Goal: Task Accomplishment & Management: Use online tool/utility

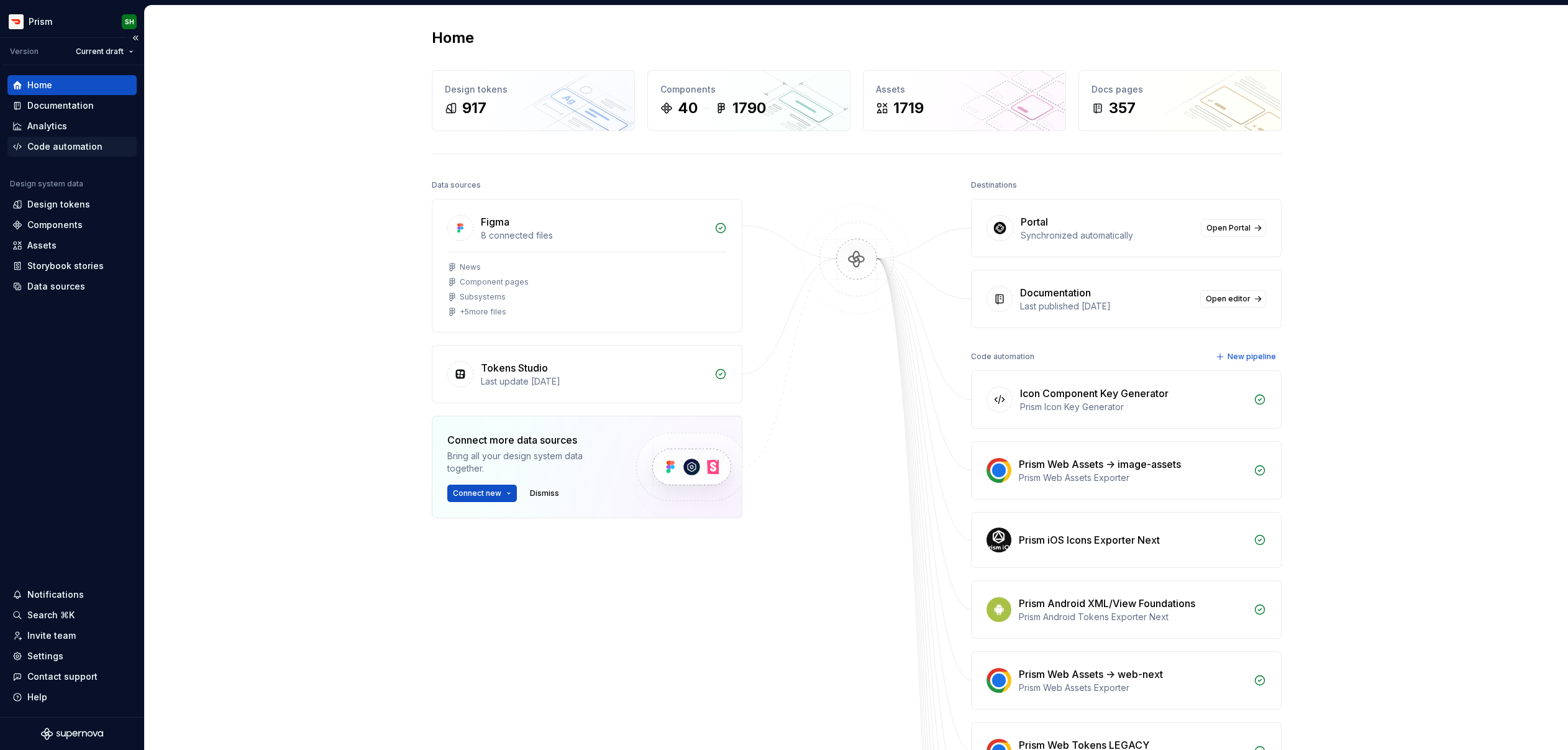
click at [49, 150] on div "Code automation" at bounding box center [65, 146] width 75 height 13
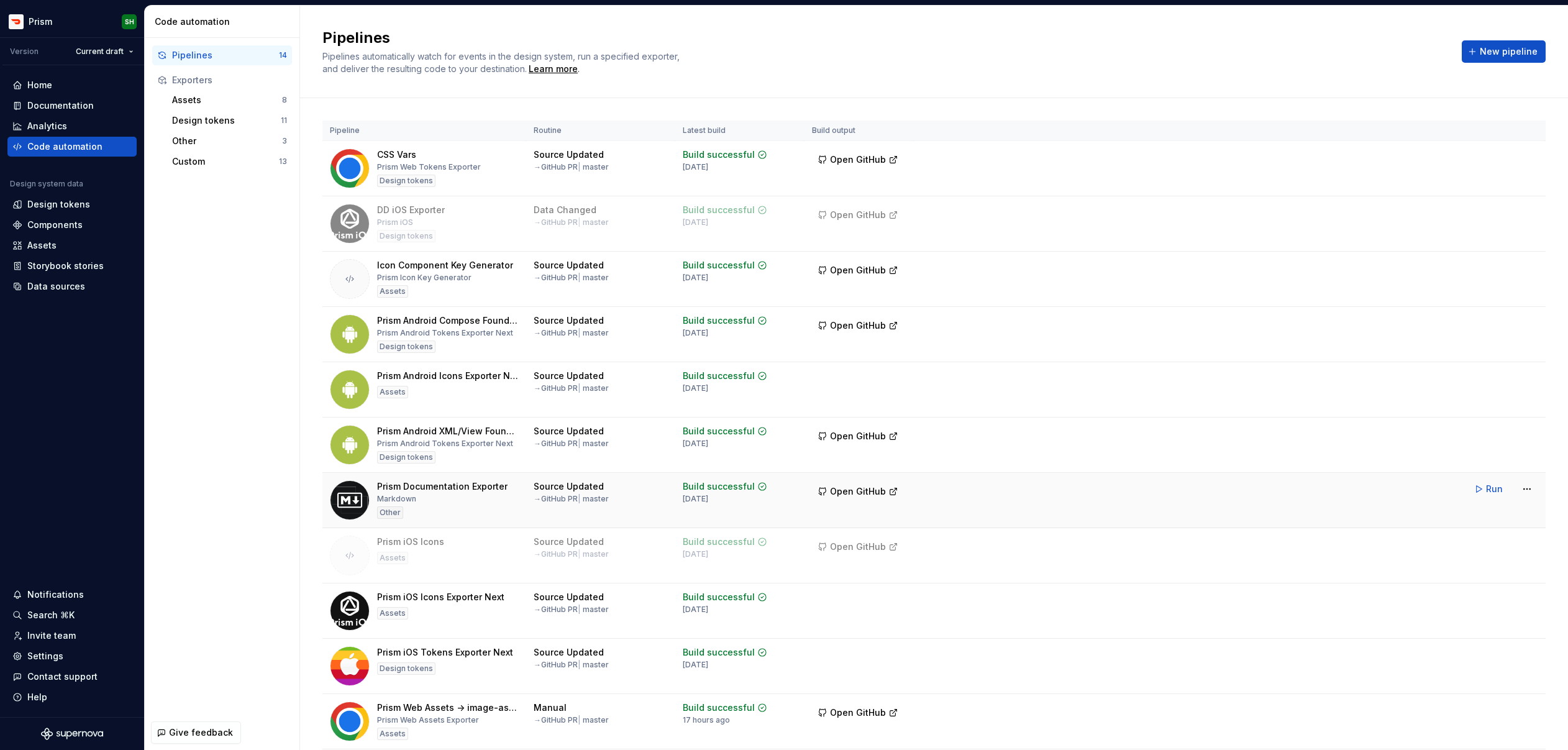
click at [456, 498] on div "Prism Documentation Exporter Markdown Other" at bounding box center [442, 499] width 131 height 40
click at [1521, 494] on html "Prism SH Version Current draft Home Documentation Analytics Code automation Des…" at bounding box center [784, 375] width 1568 height 750
click at [1524, 559] on div "Pause routine" at bounding box center [1512, 555] width 106 height 13
click at [1534, 489] on html "Prism SH Version Current draft Home Documentation Analytics Code automation Des…" at bounding box center [784, 375] width 1568 height 750
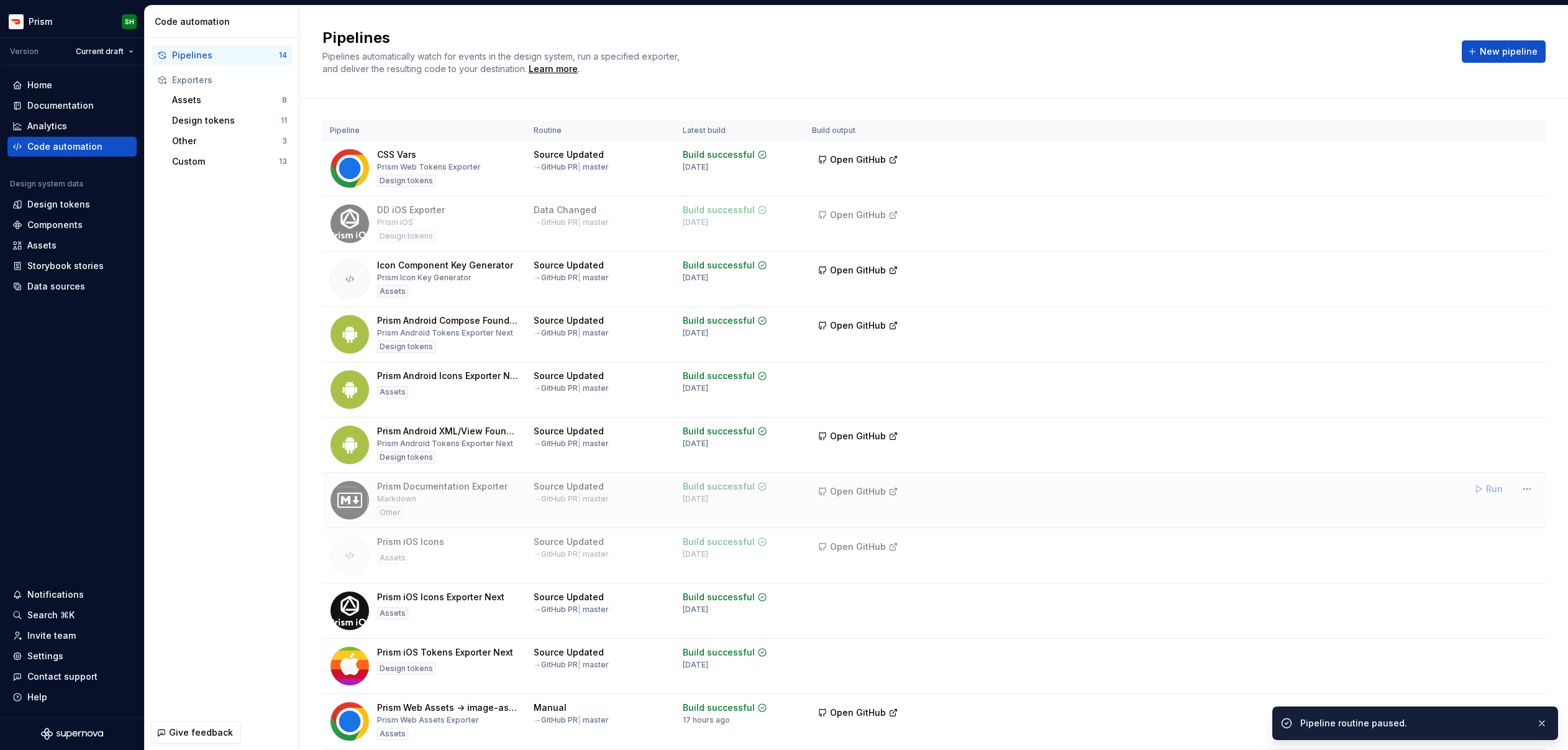
click at [1380, 511] on html "Prism SH Version Current draft Home Documentation Analytics Code automation Des…" at bounding box center [784, 375] width 1568 height 750
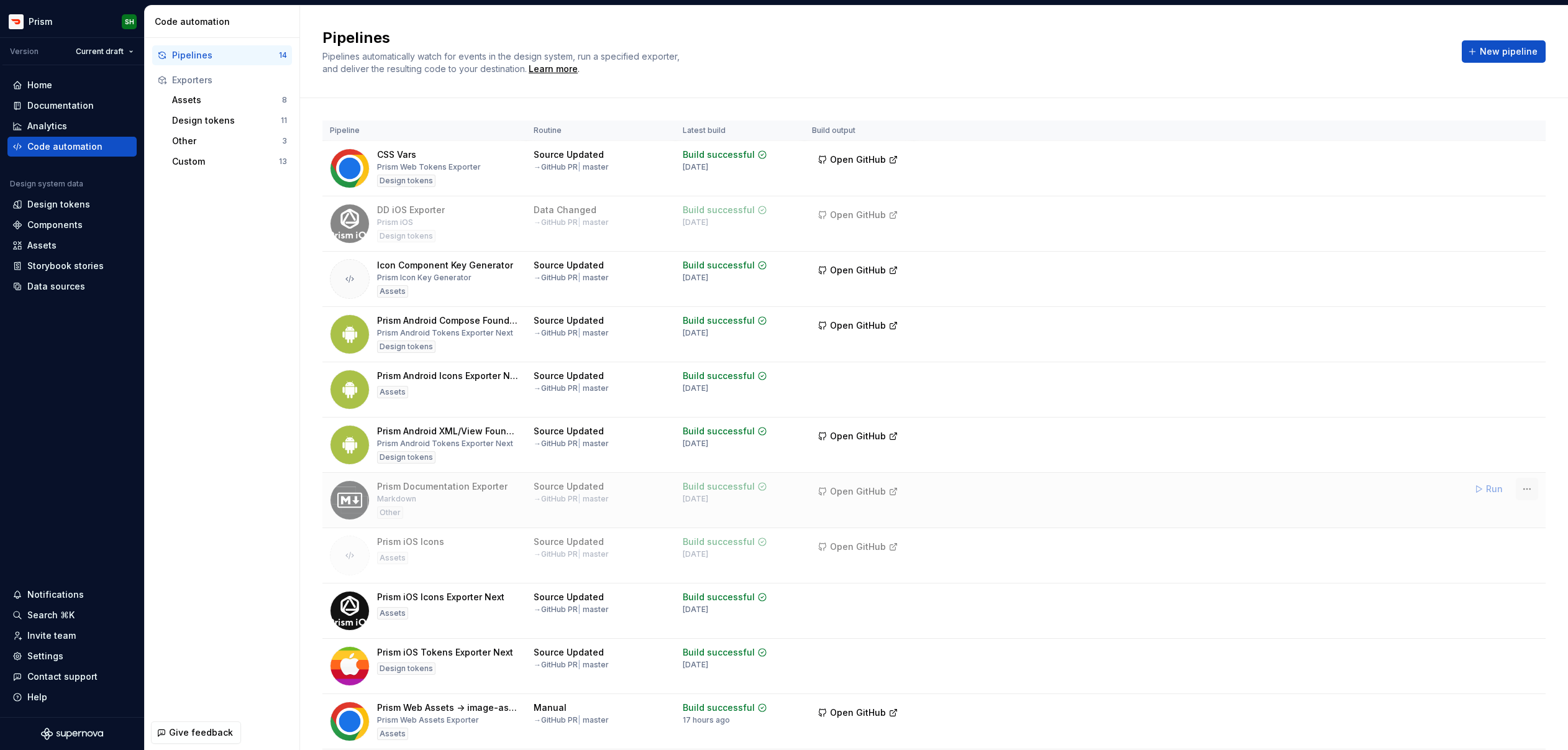
click at [1529, 492] on html "Prism SH Version Current draft Home Documentation Analytics Code automation Des…" at bounding box center [784, 375] width 1568 height 750
click at [1250, 497] on html "Prism SH Version Current draft Home Documentation Analytics Code automation Des…" at bounding box center [784, 375] width 1568 height 750
